Goal: Communication & Community: Participate in discussion

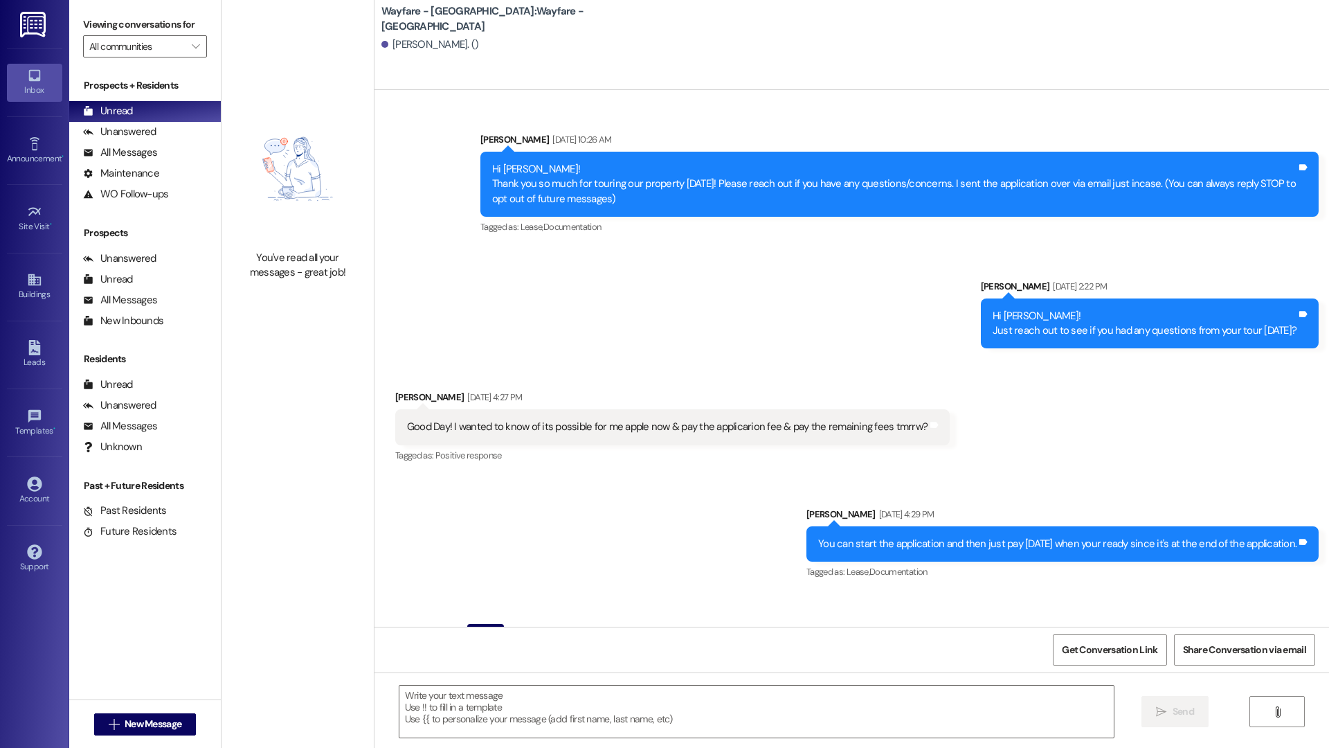
scroll to position [23989, 0]
